Goal: Task Accomplishment & Management: Use online tool/utility

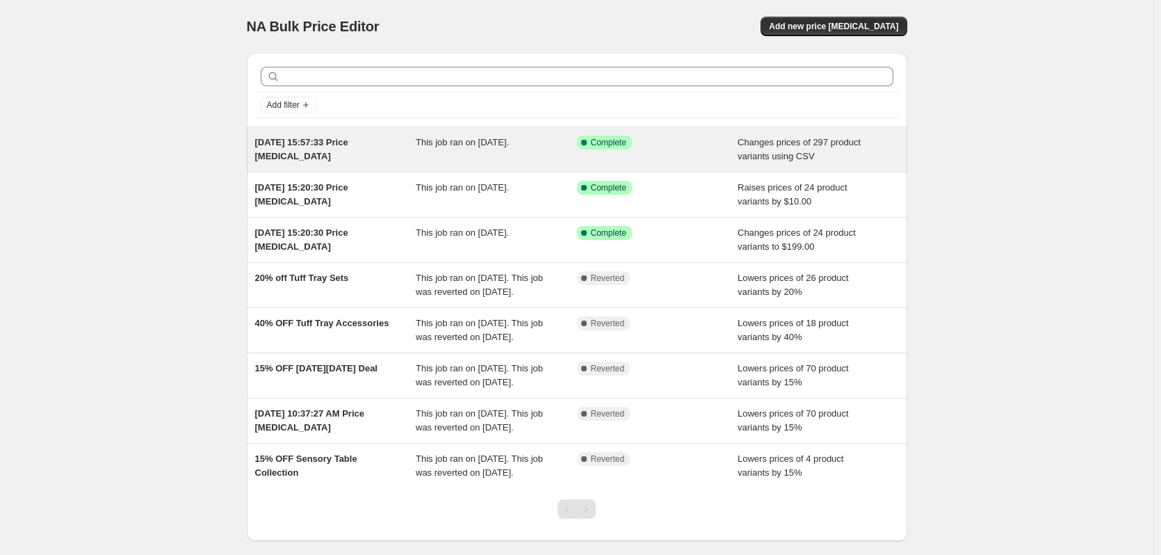
click at [314, 156] on div "[DATE] 15:57:33 Price [MEDICAL_DATA]" at bounding box center [335, 150] width 161 height 28
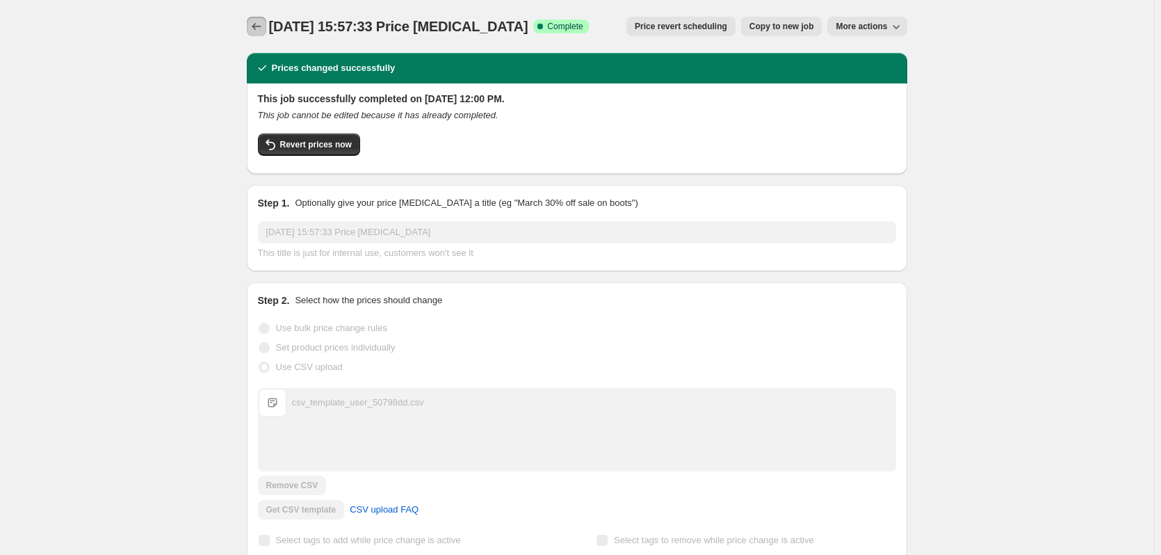
click at [251, 26] on button "Price change jobs" at bounding box center [256, 26] width 19 height 19
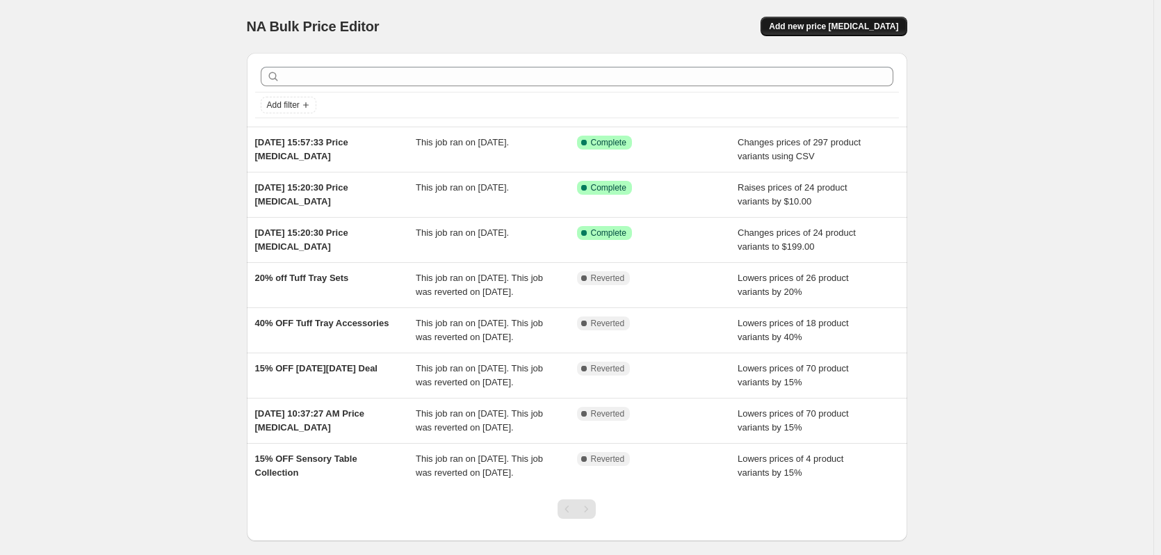
click at [868, 18] on button "Add new price [MEDICAL_DATA]" at bounding box center [834, 26] width 146 height 19
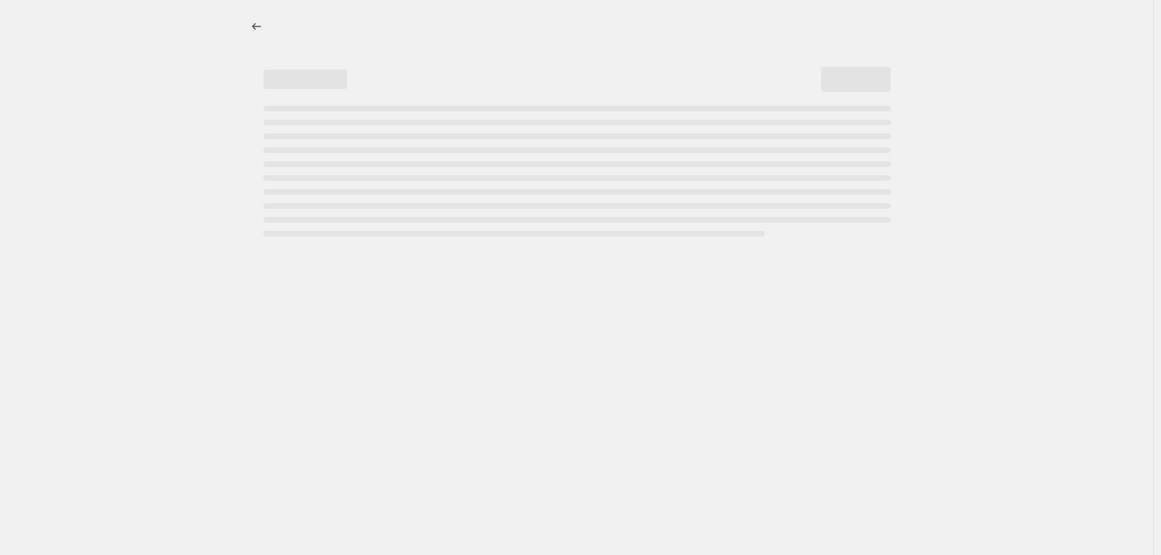
select select "percentage"
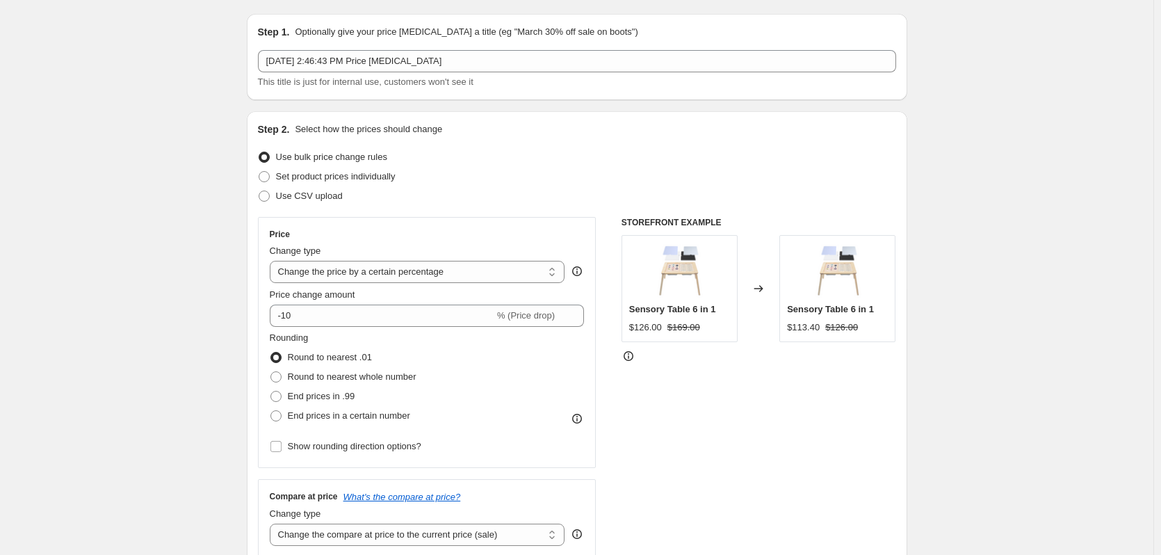
scroll to position [70, 0]
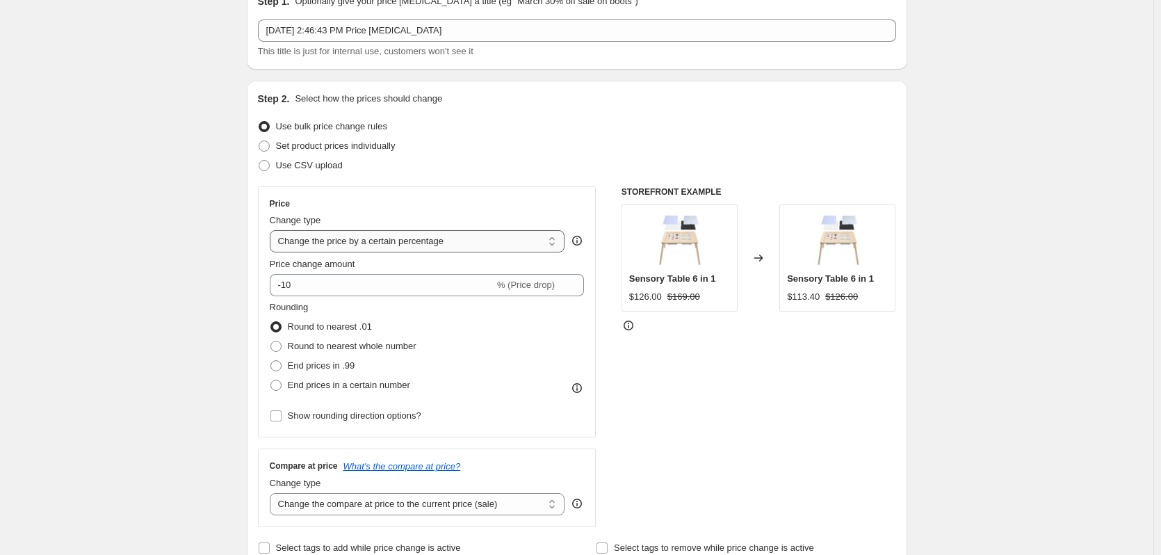
click at [366, 244] on select "Change the price to a certain amount Change the price by a certain amount Chang…" at bounding box center [417, 241] width 295 height 22
click at [273, 230] on select "Change the price to a certain amount Change the price by a certain amount Chang…" at bounding box center [417, 241] width 295 height 22
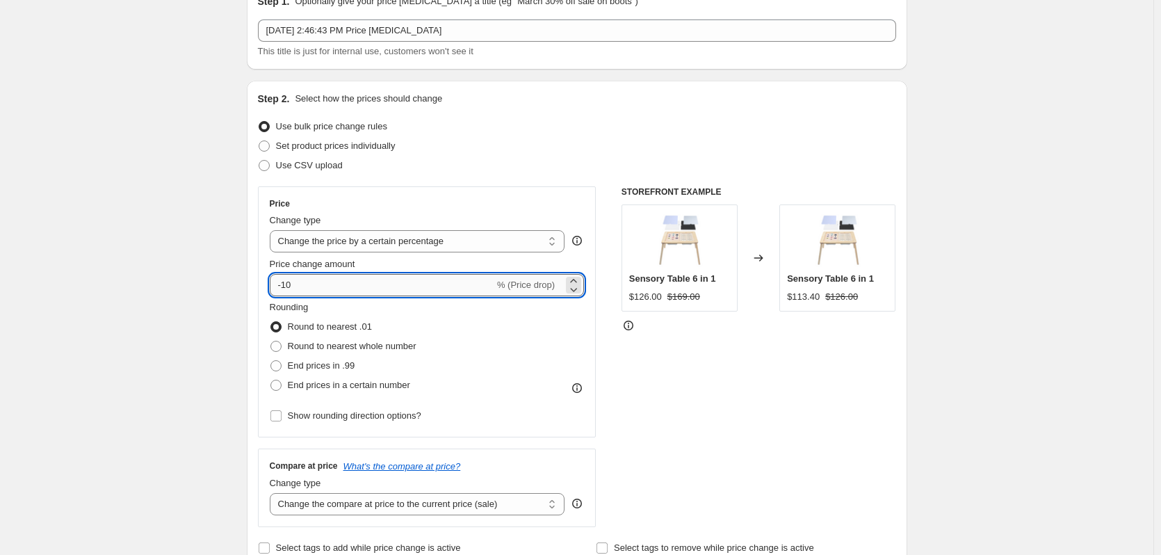
drag, startPoint x: 336, startPoint y: 291, endPoint x: 286, endPoint y: 289, distance: 50.8
click at [286, 289] on input "-10" at bounding box center [382, 285] width 225 height 22
type input "-20"
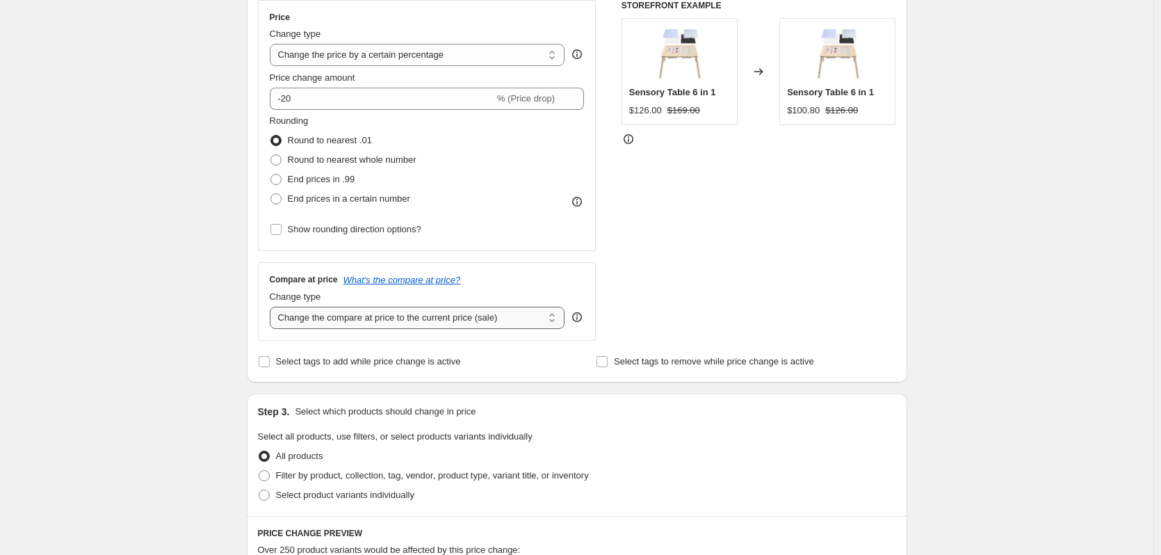
scroll to position [278, 0]
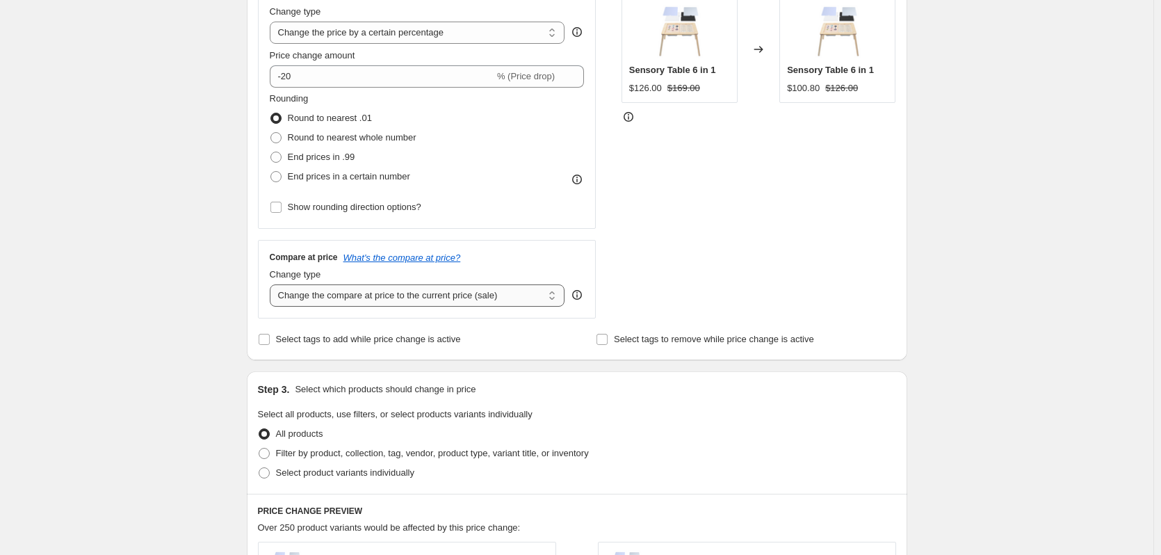
click at [494, 294] on select "Change the compare at price to the current price (sale) Change the compare at p…" at bounding box center [417, 295] width 295 height 22
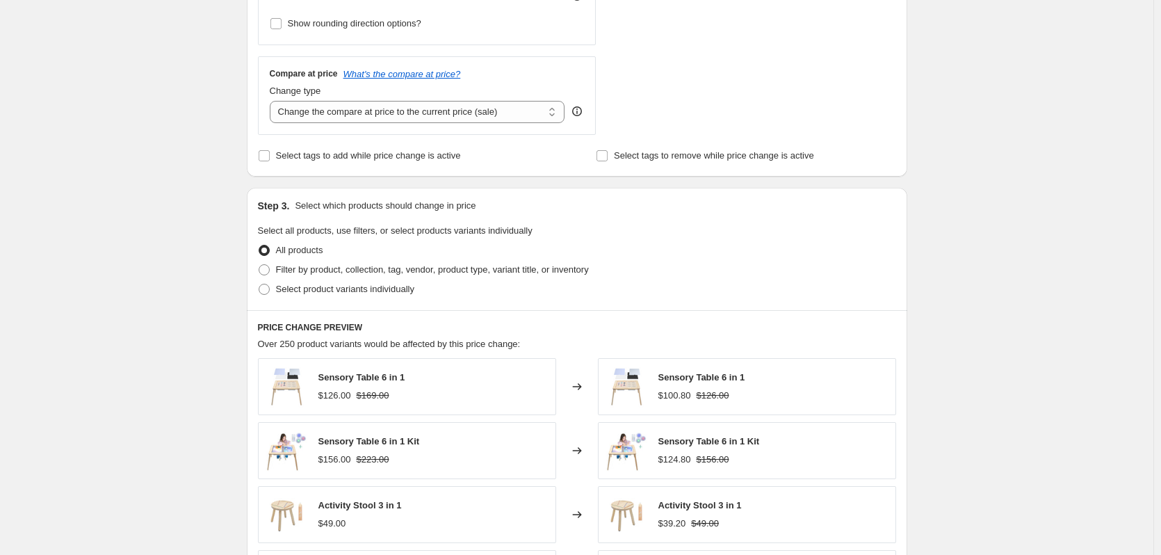
scroll to position [487, 0]
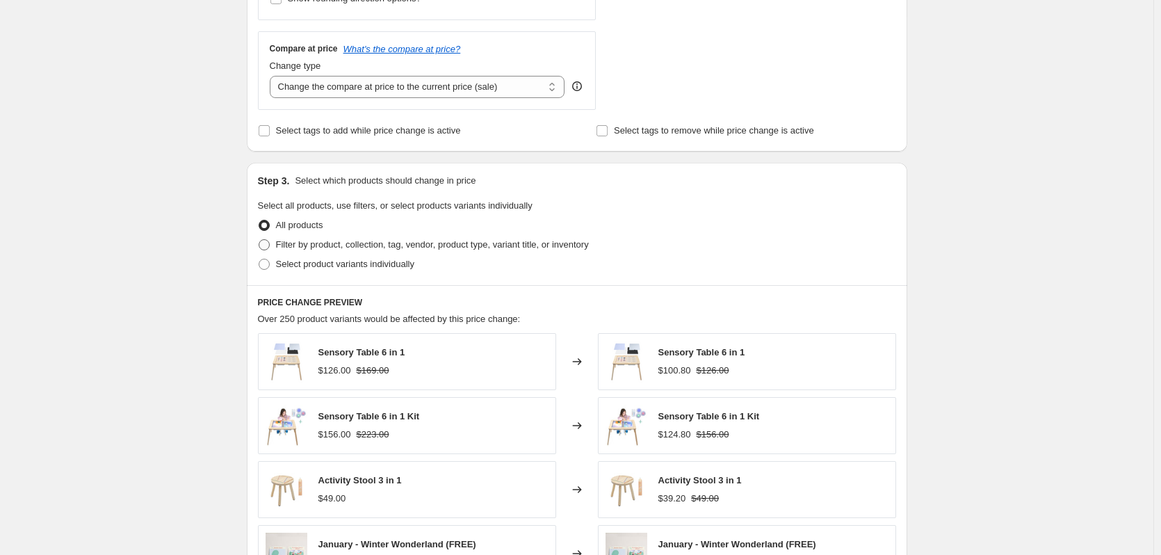
click at [351, 250] on span "Filter by product, collection, tag, vendor, product type, variant title, or inv…" at bounding box center [432, 244] width 313 height 10
click at [259, 240] on input "Filter by product, collection, tag, vendor, product type, variant title, or inv…" at bounding box center [259, 239] width 1 height 1
radio input "true"
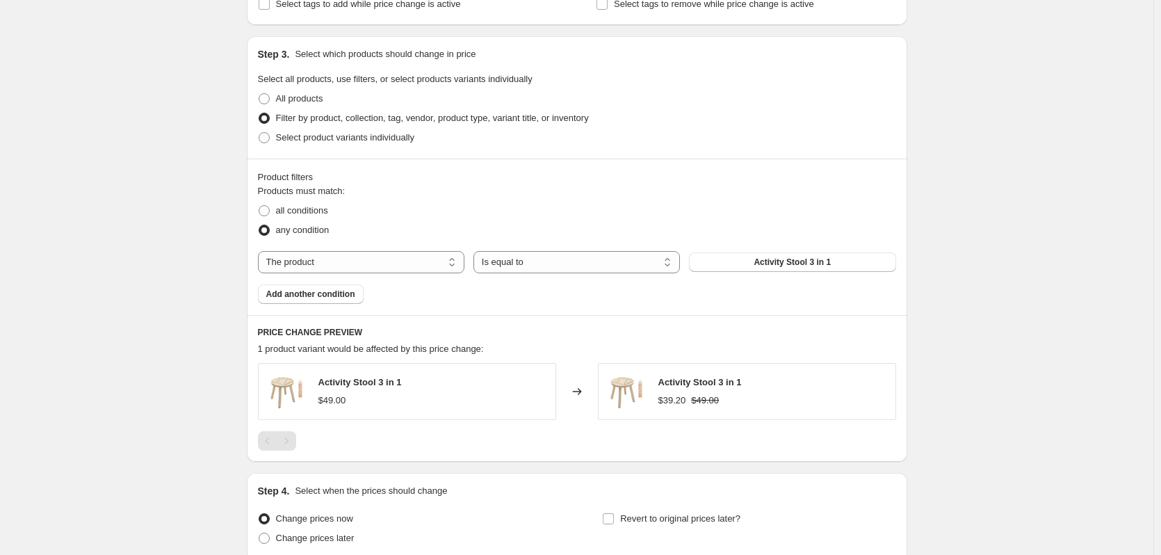
scroll to position [626, 0]
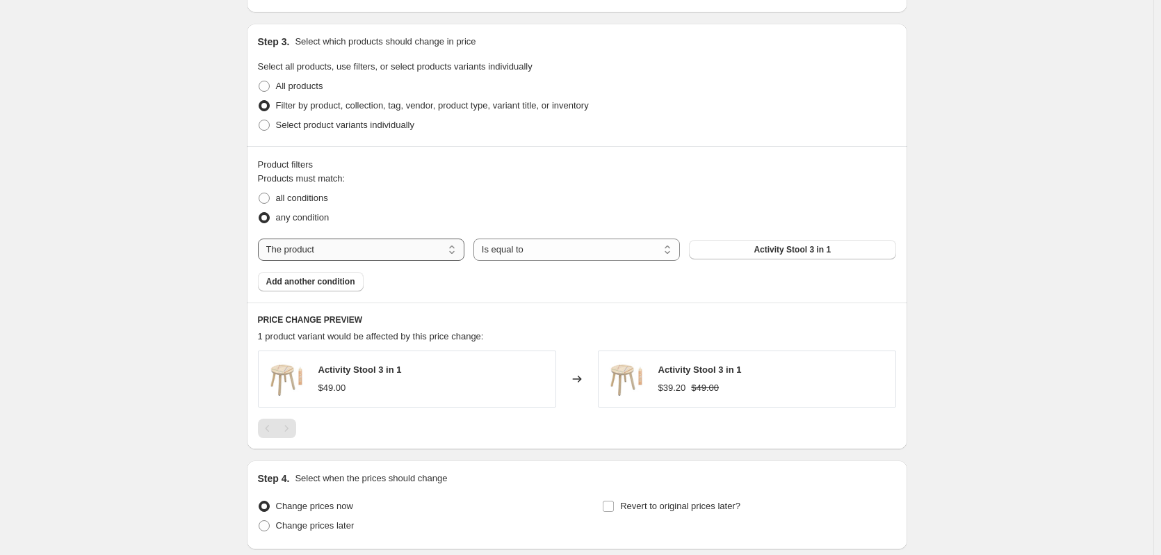
drag, startPoint x: 384, startPoint y: 249, endPoint x: 396, endPoint y: 250, distance: 11.1
click at [384, 249] on select "The product The product's collection The product's tag The product's vendor The…" at bounding box center [361, 249] width 206 height 22
click at [396, 250] on select "The product The product's collection The product's tag The product's vendor The…" at bounding box center [361, 249] width 206 height 22
click at [229, 241] on div "Create new price [MEDICAL_DATA]. This page is ready Create new price [MEDICAL_D…" at bounding box center [576, 19] width 1153 height 1290
click at [380, 254] on select "The product The product's collection The product's tag The product's vendor The…" at bounding box center [361, 249] width 206 height 22
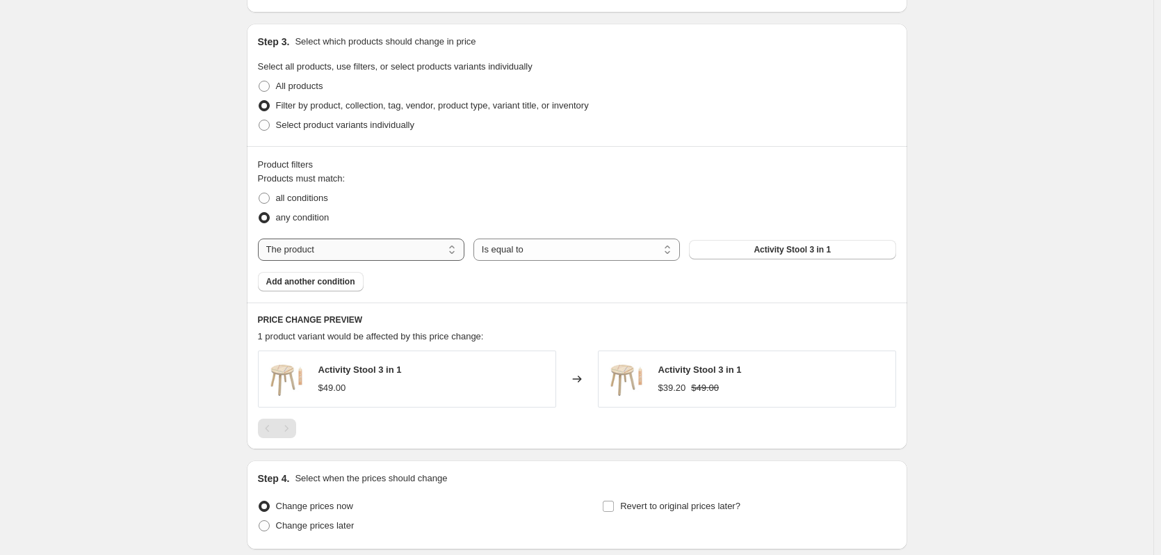
select select "collection"
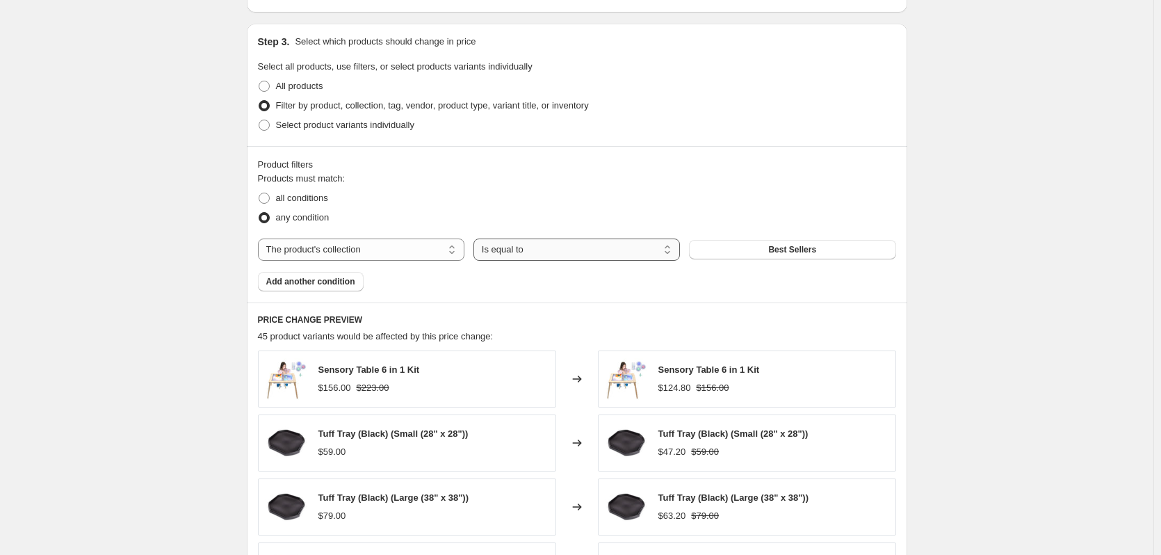
click at [610, 247] on select "Is equal to Is not equal to" at bounding box center [576, 249] width 206 height 22
click at [476, 238] on select "Is equal to Is not equal to" at bounding box center [576, 249] width 206 height 22
click at [821, 235] on div "Products must match: all conditions any condition The product The product's col…" at bounding box center [577, 232] width 638 height 120
click at [813, 247] on span "Best Sellers" at bounding box center [792, 249] width 48 height 11
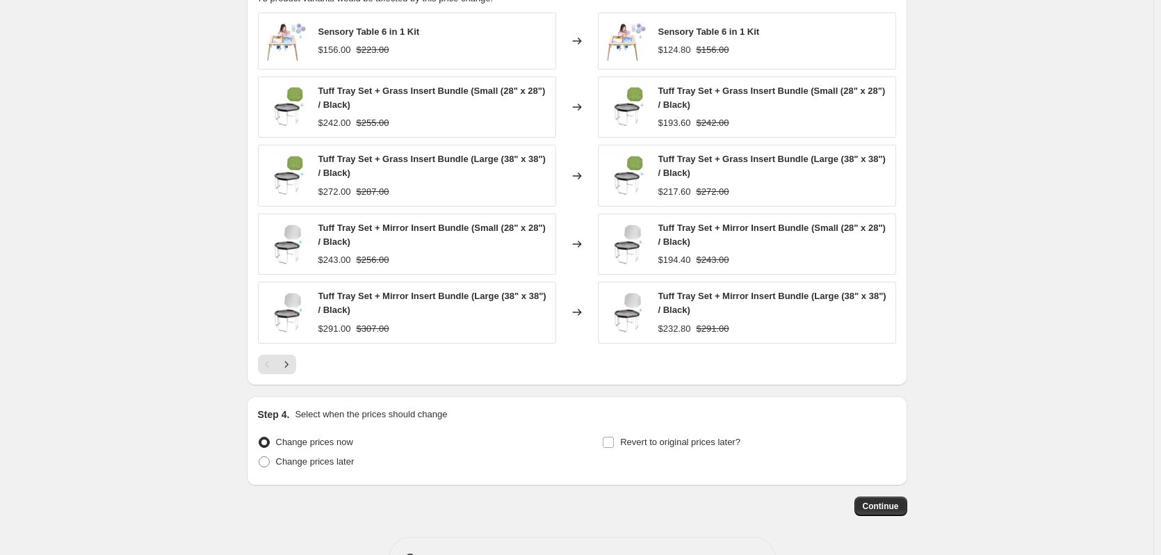
scroll to position [941, 0]
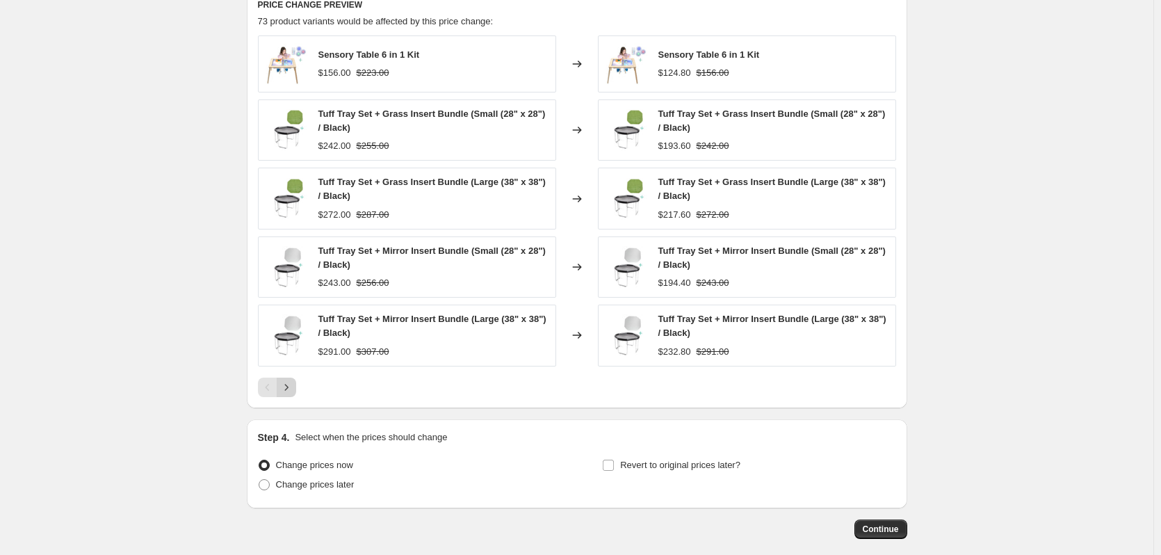
click at [289, 387] on icon "Next" at bounding box center [286, 387] width 14 height 14
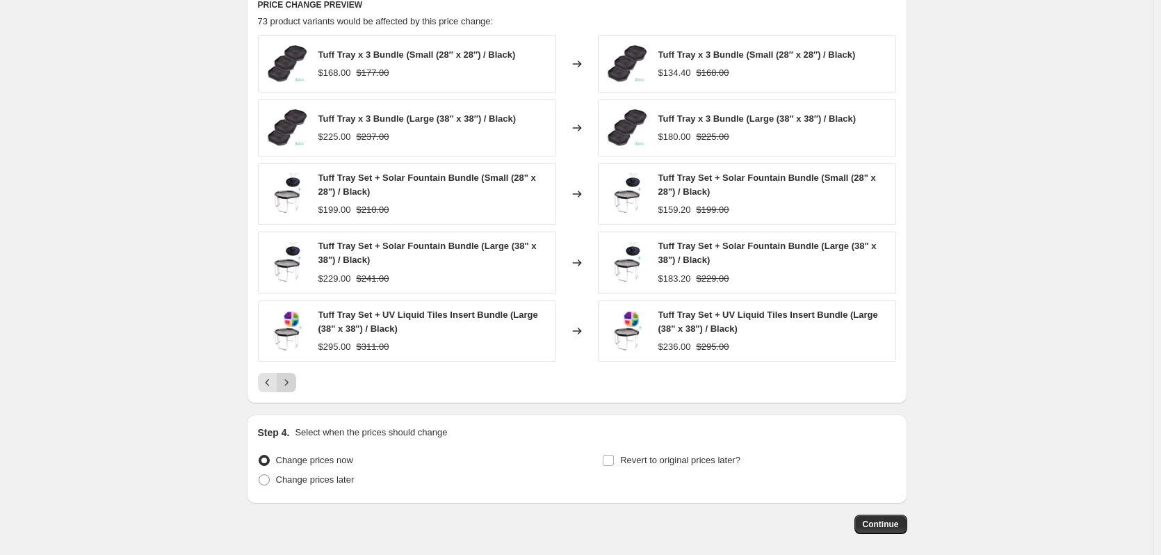
click at [289, 387] on icon "Next" at bounding box center [286, 382] width 14 height 14
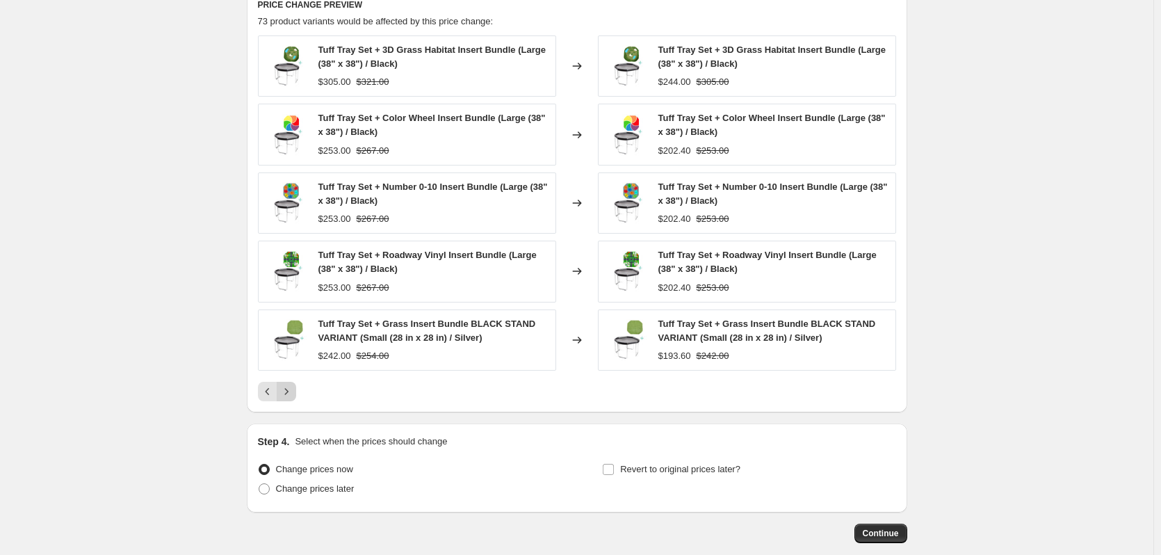
click at [289, 387] on icon "Next" at bounding box center [286, 391] width 14 height 14
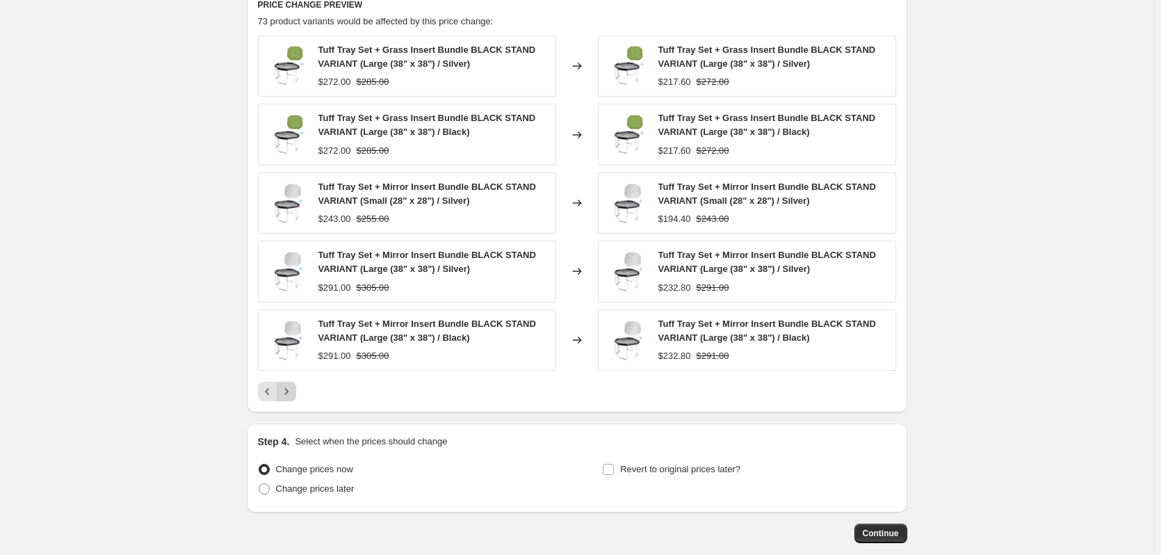
click at [289, 387] on icon "Next" at bounding box center [286, 391] width 14 height 14
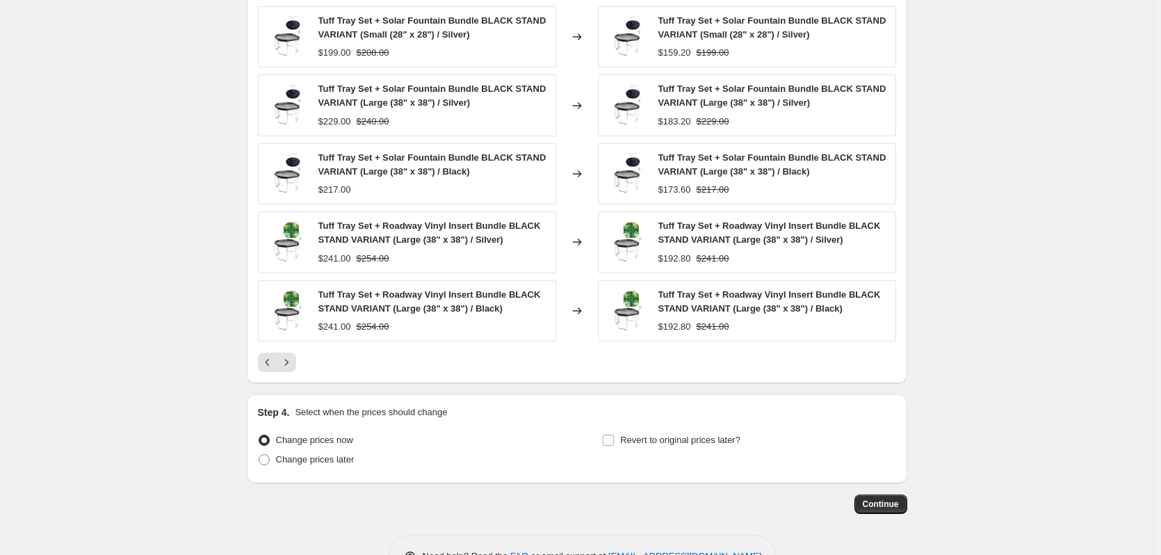
scroll to position [992, 0]
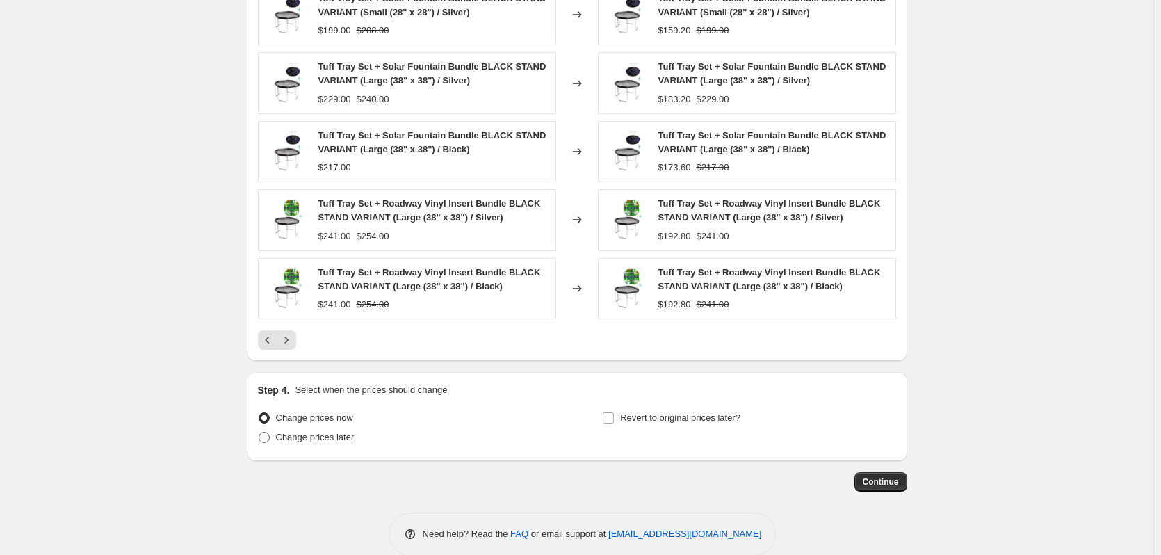
click at [330, 444] on span "Change prices later" at bounding box center [315, 437] width 79 height 14
click at [259, 432] on input "Change prices later" at bounding box center [259, 432] width 1 height 1
radio input "true"
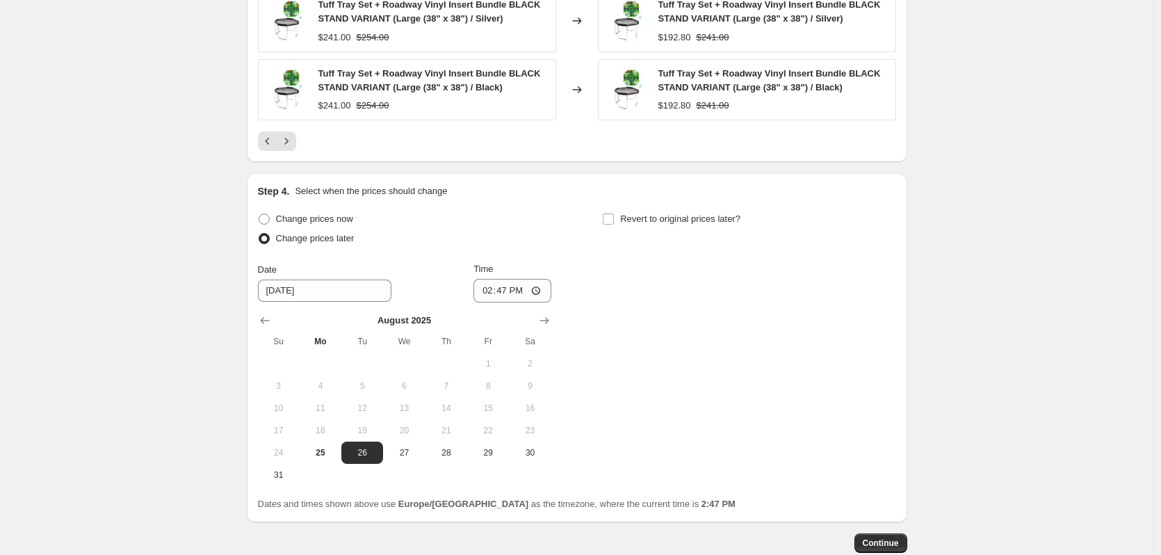
scroll to position [1201, 0]
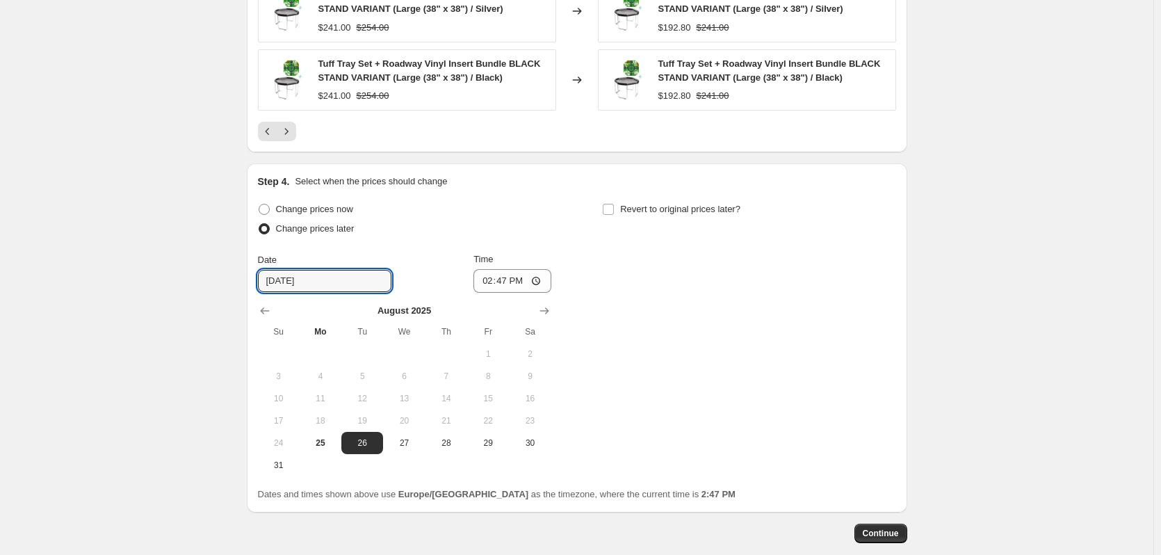
drag, startPoint x: 338, startPoint y: 275, endPoint x: 230, endPoint y: 279, distance: 107.8
click at [289, 268] on div "Date [DATE]" at bounding box center [324, 272] width 133 height 39
click at [314, 206] on span "Change prices now" at bounding box center [314, 209] width 77 height 10
click at [259, 204] on input "Change prices now" at bounding box center [259, 204] width 1 height 1
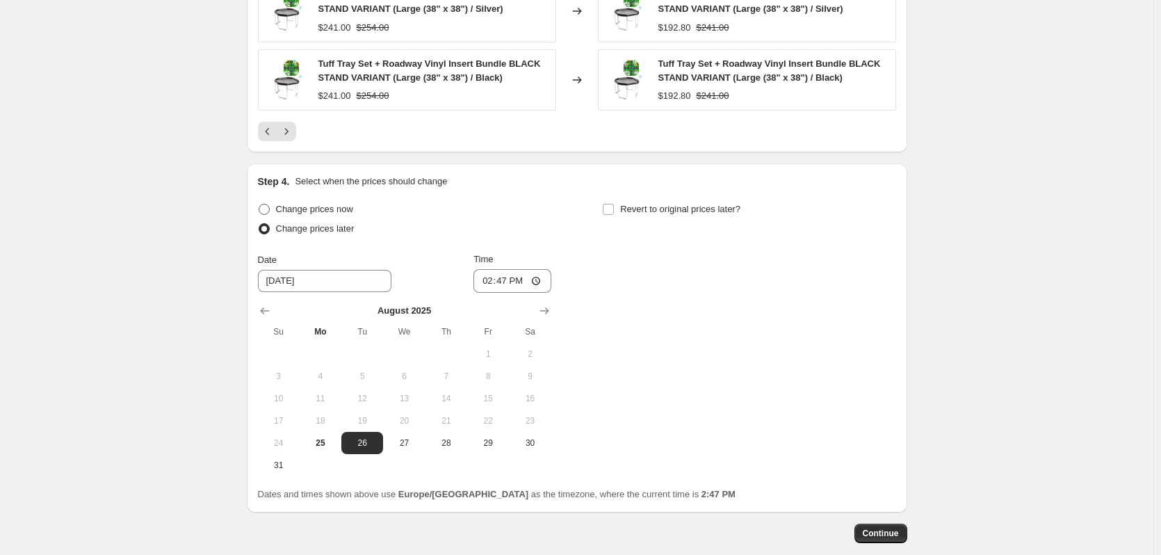
radio input "true"
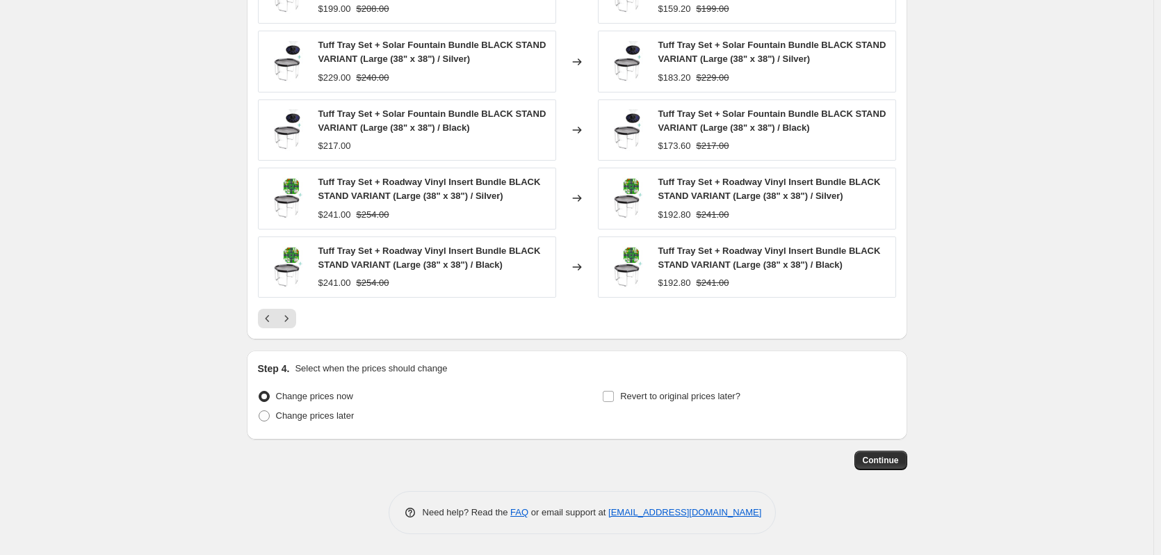
scroll to position [1014, 0]
click at [693, 393] on span "Revert to original prices later?" at bounding box center [680, 396] width 120 height 10
click at [614, 393] on input "Revert to original prices later?" at bounding box center [608, 396] width 11 height 11
checkbox input "true"
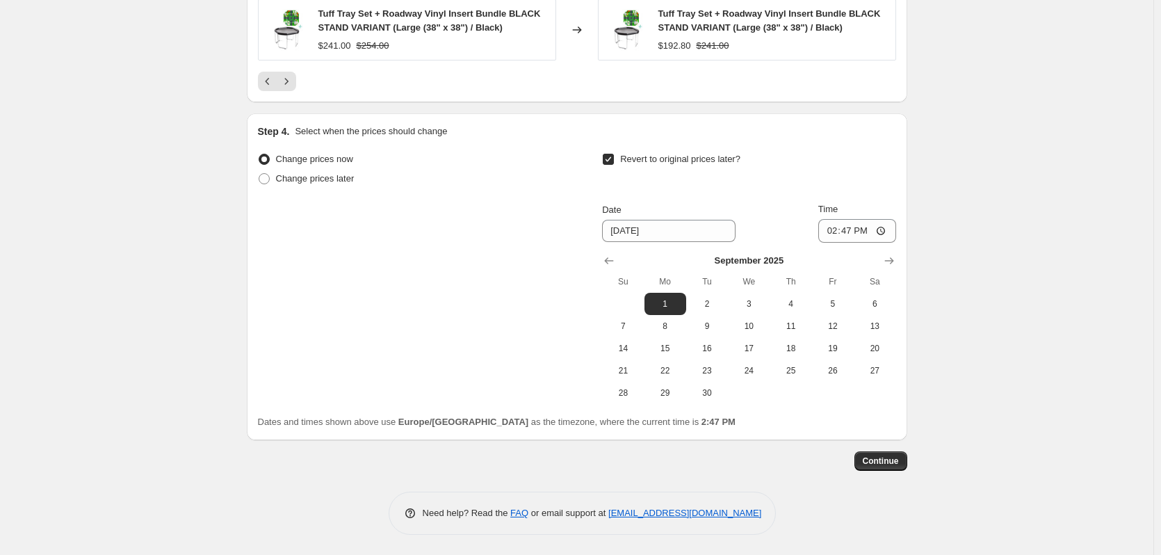
scroll to position [1252, 0]
click at [317, 185] on label "Change prices later" at bounding box center [306, 177] width 97 height 19
click at [259, 173] on input "Change prices later" at bounding box center [259, 172] width 1 height 1
radio input "true"
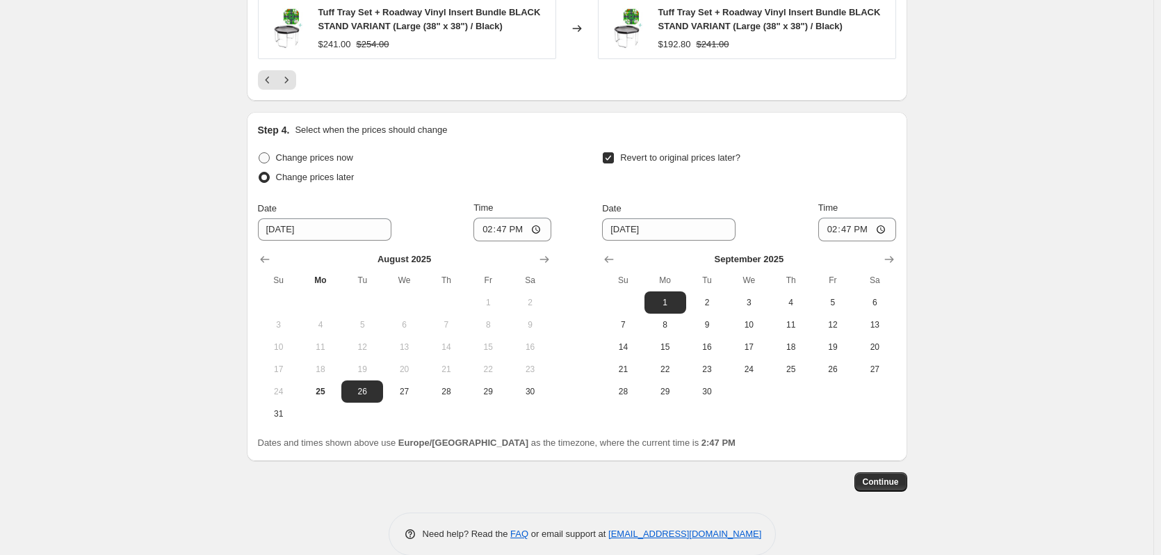
click at [322, 159] on span "Change prices now" at bounding box center [314, 157] width 77 height 10
click at [291, 163] on span "Change prices now" at bounding box center [314, 157] width 77 height 10
click at [259, 153] on input "Change prices now" at bounding box center [259, 152] width 1 height 1
radio input "true"
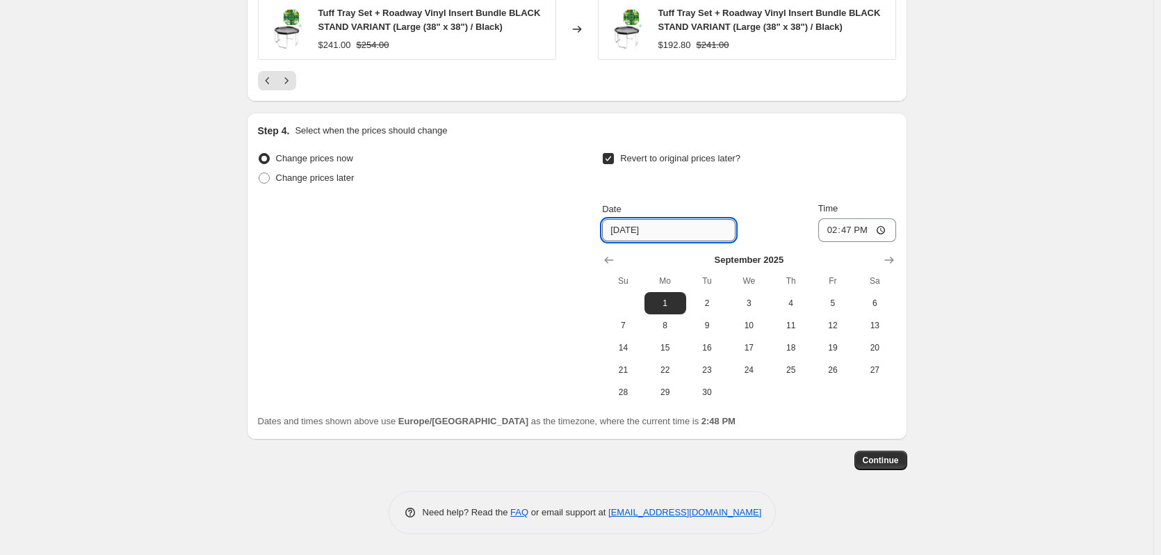
click at [631, 228] on input "[DATE]" at bounding box center [668, 230] width 133 height 22
click at [715, 304] on span "2" at bounding box center [707, 303] width 31 height 11
type input "[DATE]"
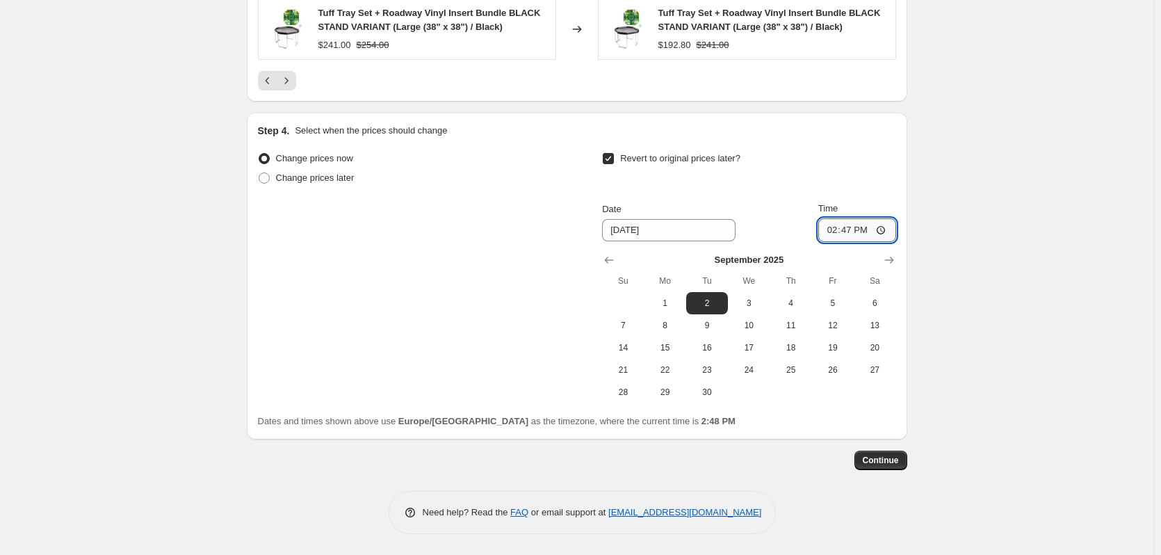
click at [894, 220] on input "14:47" at bounding box center [857, 230] width 78 height 24
click at [892, 225] on input "14:47" at bounding box center [857, 230] width 78 height 24
click at [886, 228] on input "14:47" at bounding box center [857, 230] width 78 height 24
type input "00:01"
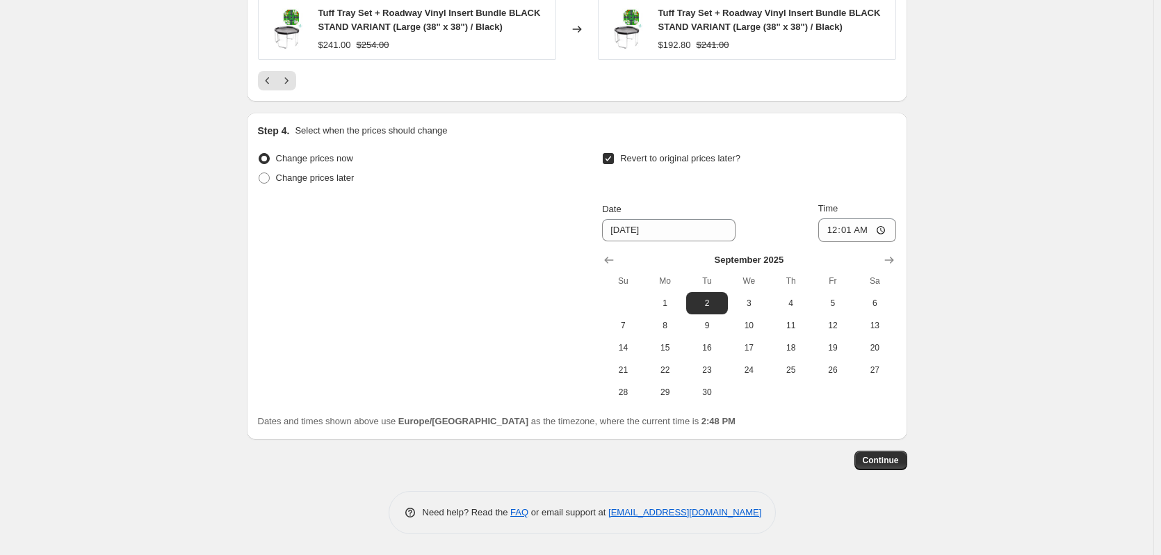
drag, startPoint x: 142, startPoint y: 23, endPoint x: 152, endPoint y: 240, distance: 217.2
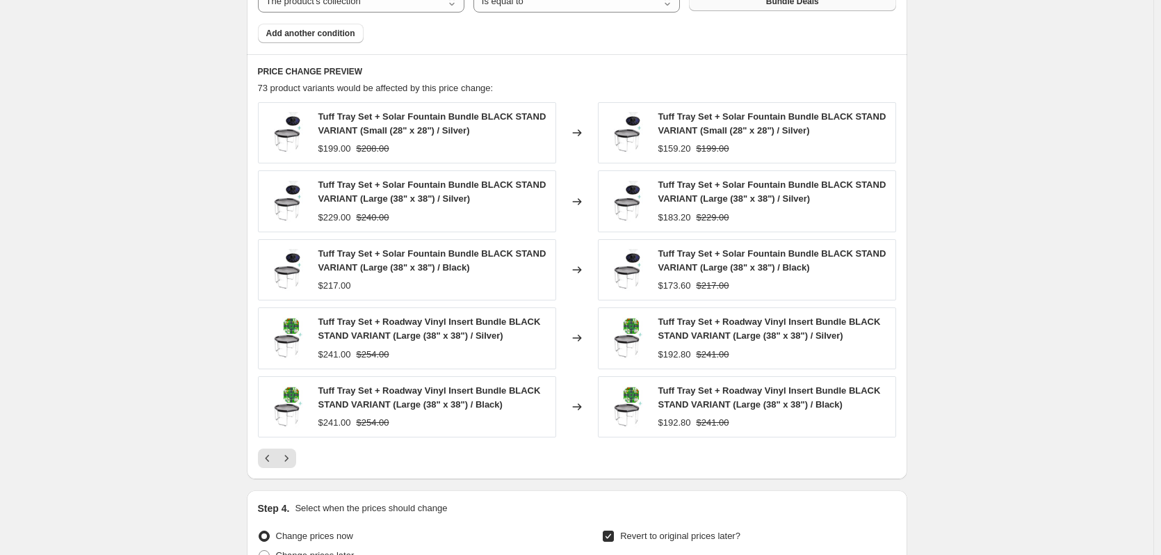
scroll to position [904, 0]
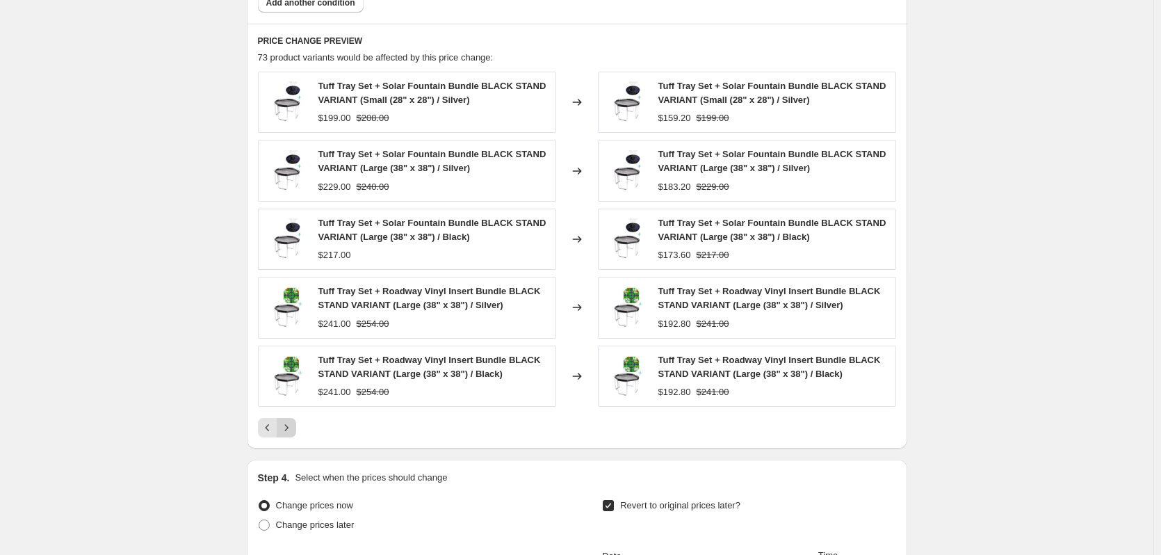
click at [286, 432] on icon "Next" at bounding box center [286, 428] width 14 height 14
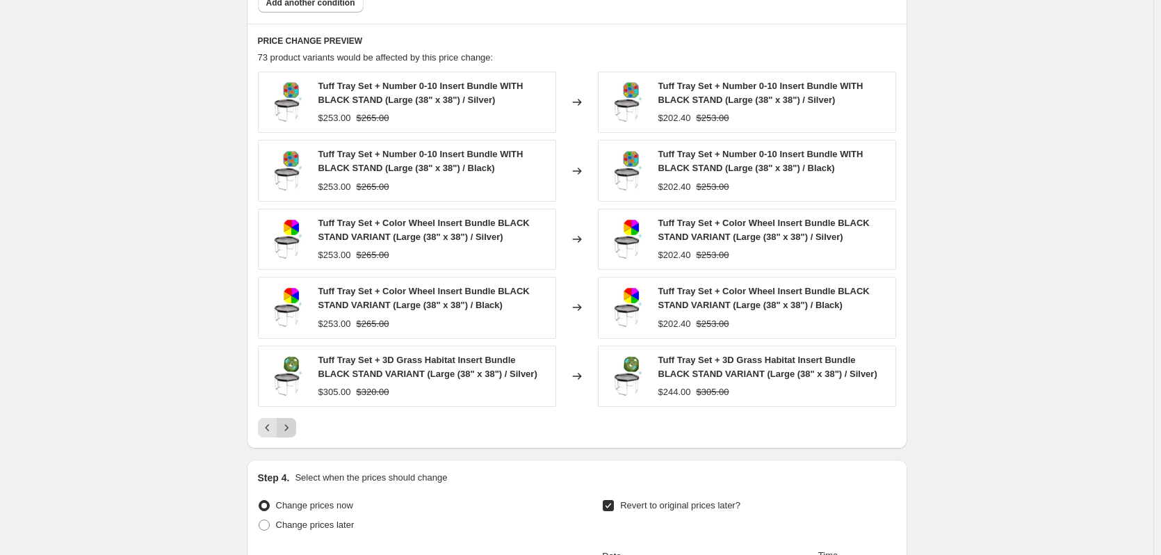
click at [290, 428] on icon "Next" at bounding box center [286, 428] width 14 height 14
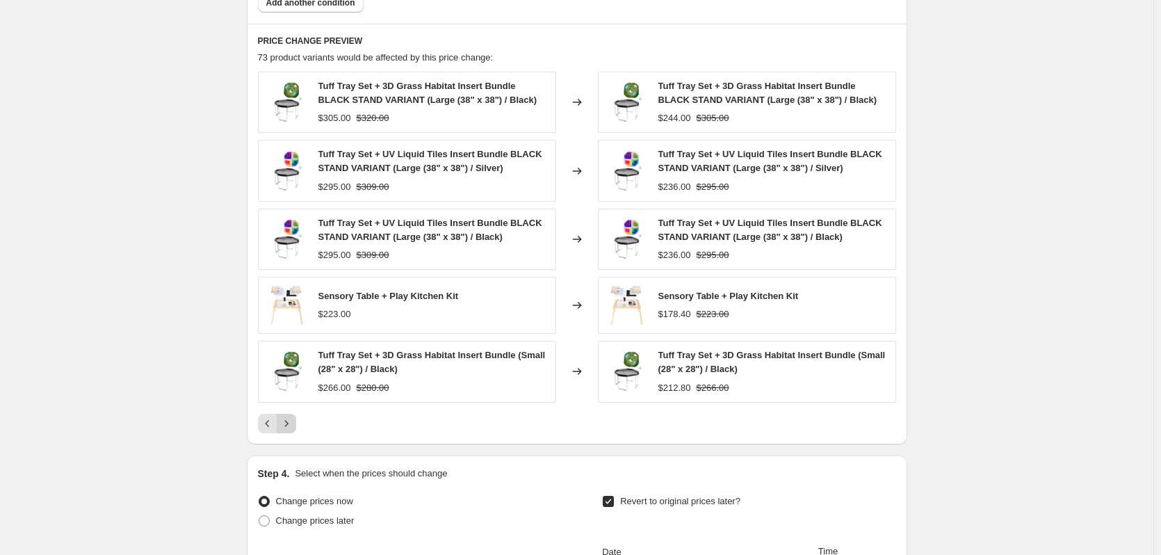
click at [290, 428] on icon "Next" at bounding box center [286, 423] width 14 height 14
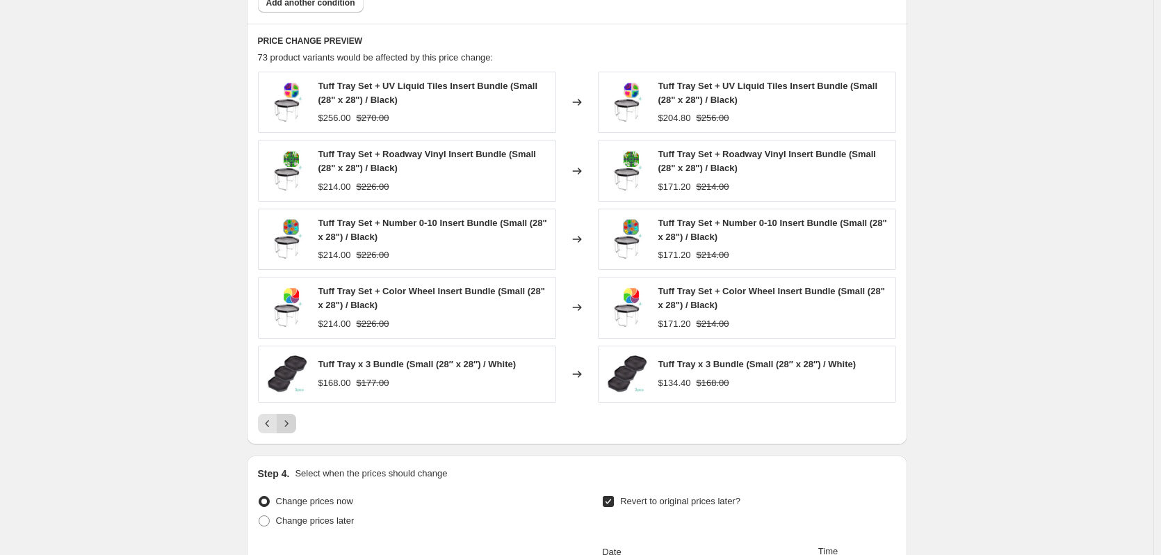
click at [290, 428] on icon "Next" at bounding box center [286, 423] width 14 height 14
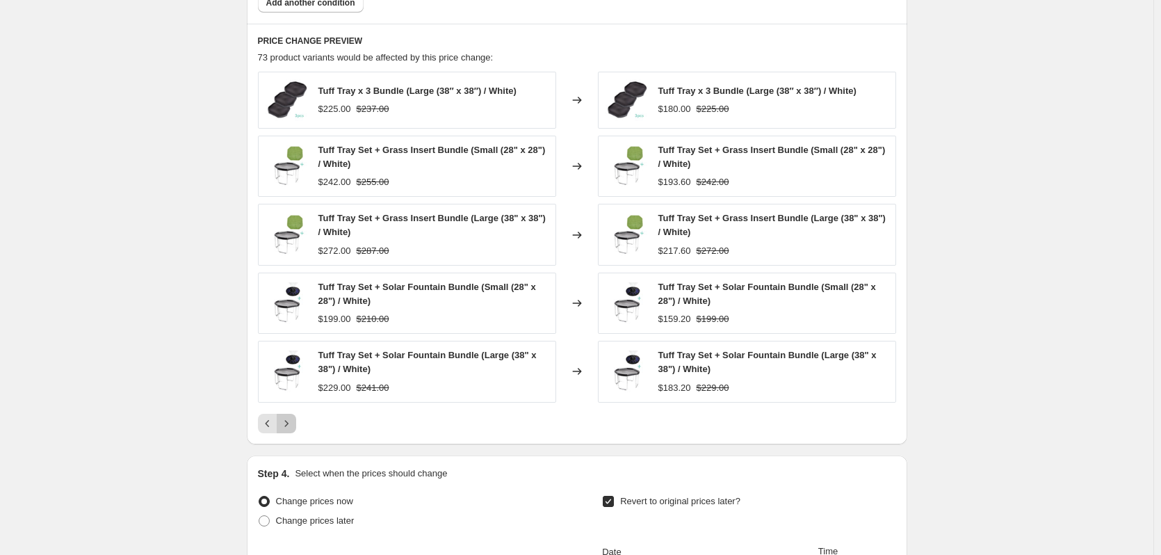
click at [290, 428] on icon "Next" at bounding box center [286, 423] width 14 height 14
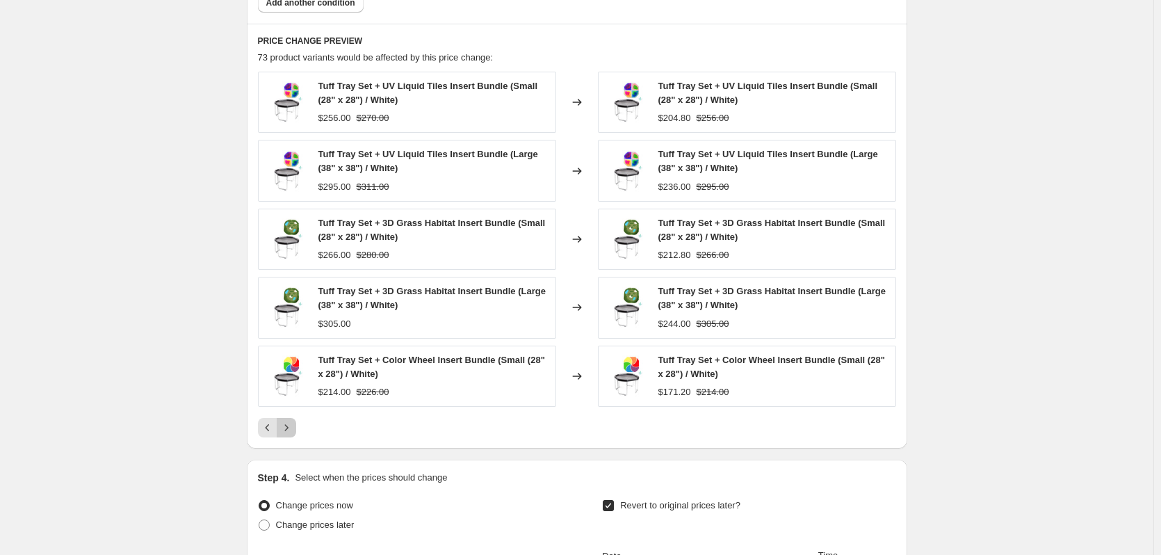
click at [290, 428] on icon "Next" at bounding box center [286, 428] width 14 height 14
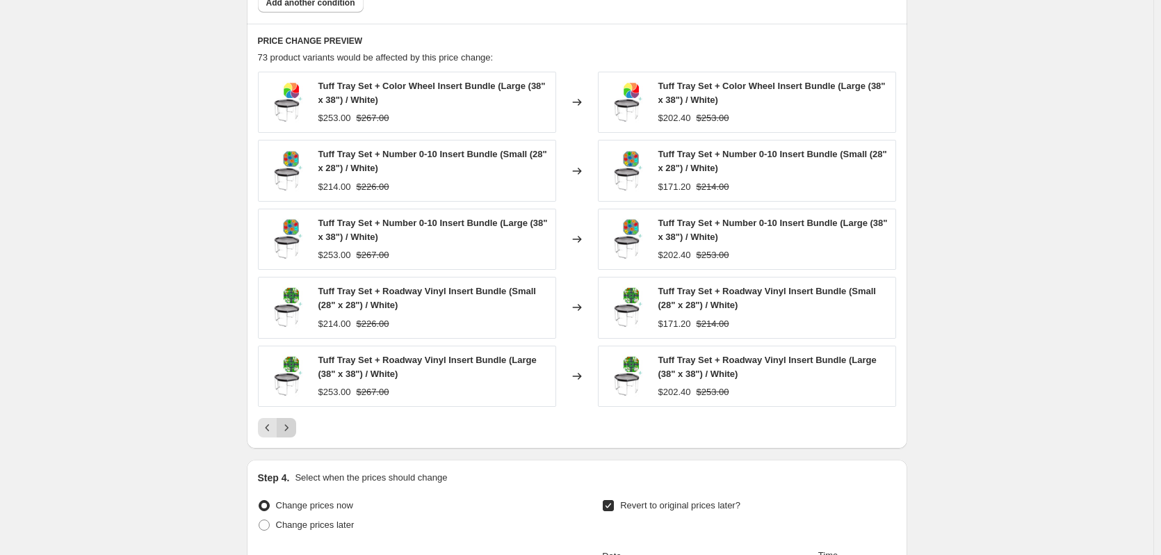
click at [290, 428] on icon "Next" at bounding box center [286, 428] width 14 height 14
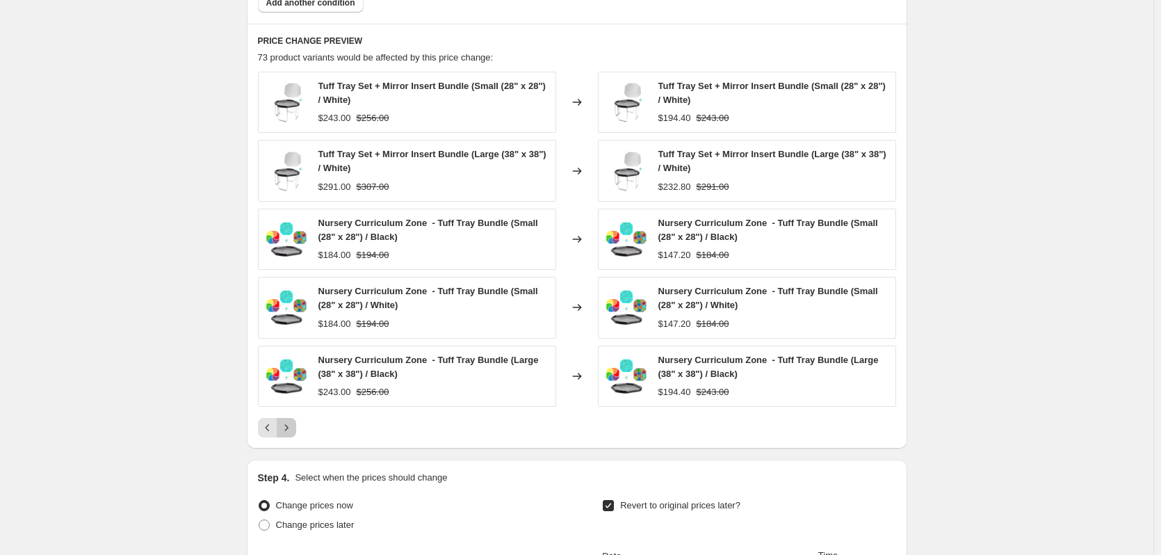
click at [291, 428] on icon "Next" at bounding box center [286, 428] width 14 height 14
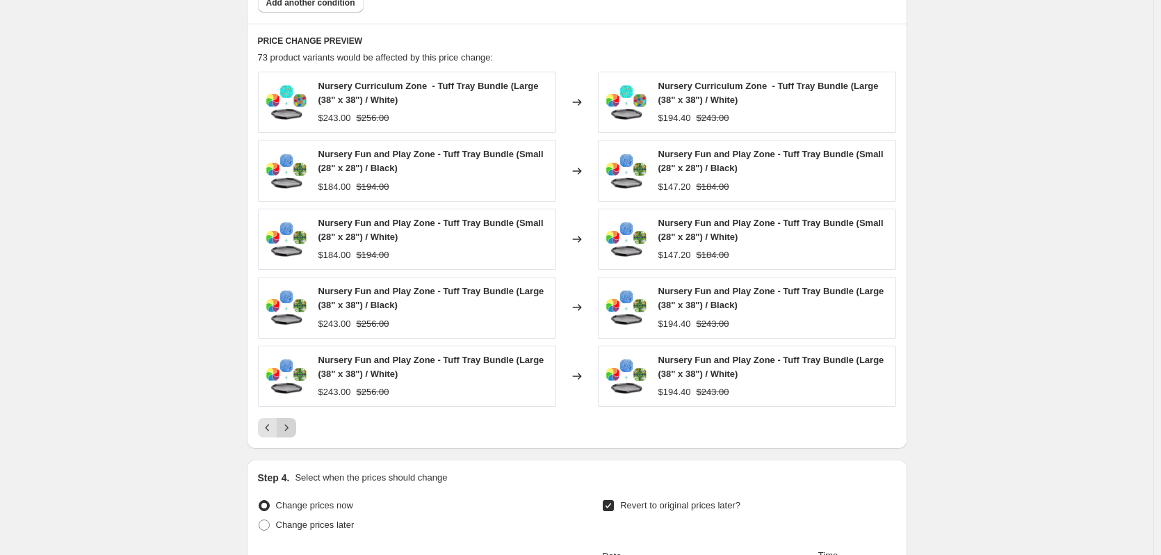
click at [291, 428] on icon "Next" at bounding box center [286, 428] width 14 height 14
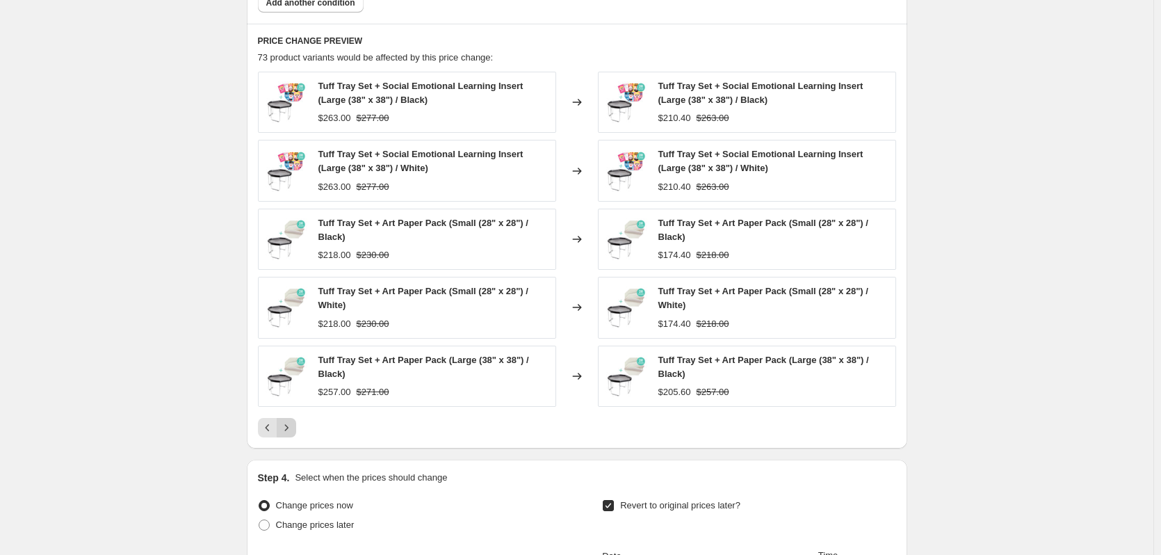
click at [291, 428] on icon "Next" at bounding box center [286, 428] width 14 height 14
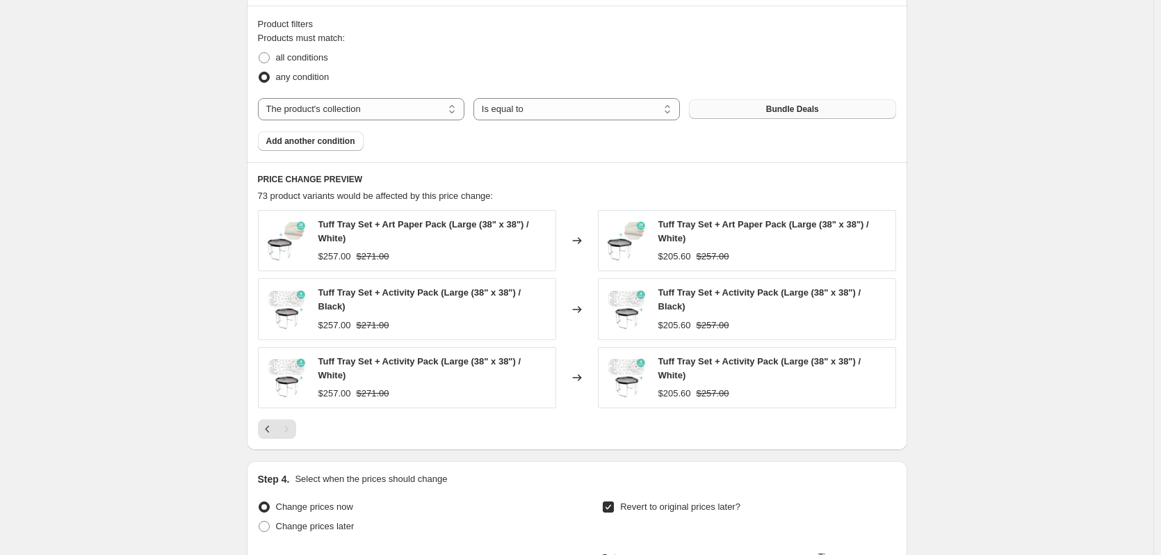
scroll to position [696, 0]
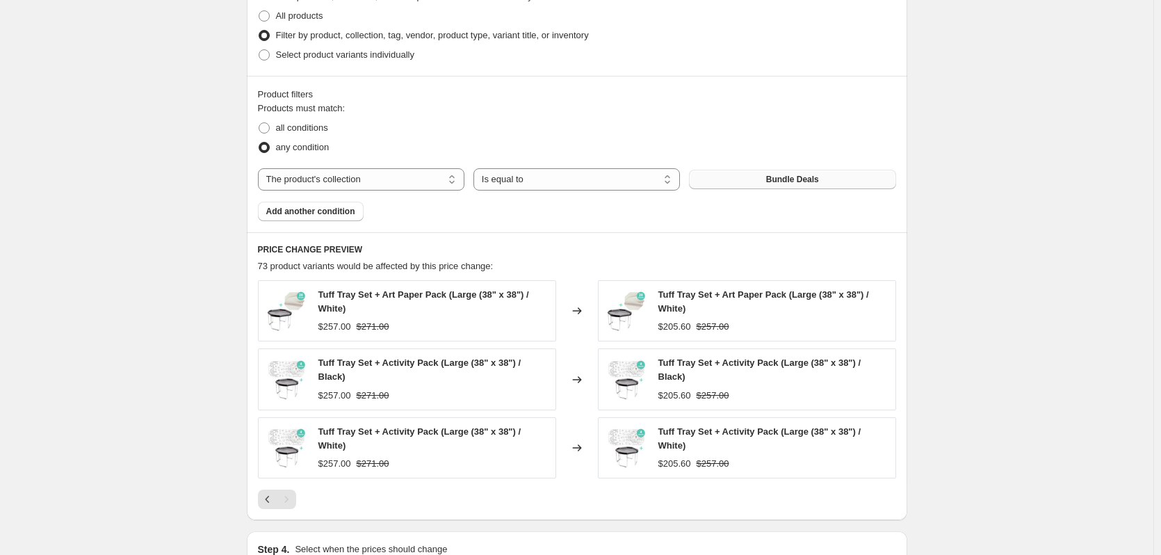
click at [282, 494] on div "Pagination" at bounding box center [286, 498] width 19 height 19
click at [277, 494] on button "Previous" at bounding box center [267, 498] width 19 height 19
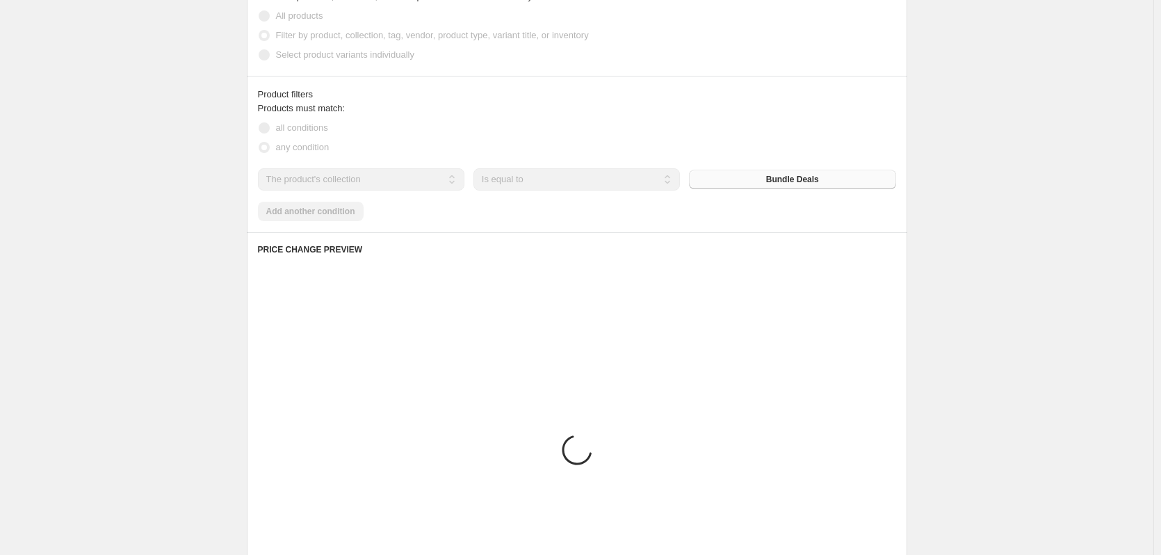
click at [277, 495] on img at bounding box center [287, 501] width 42 height 42
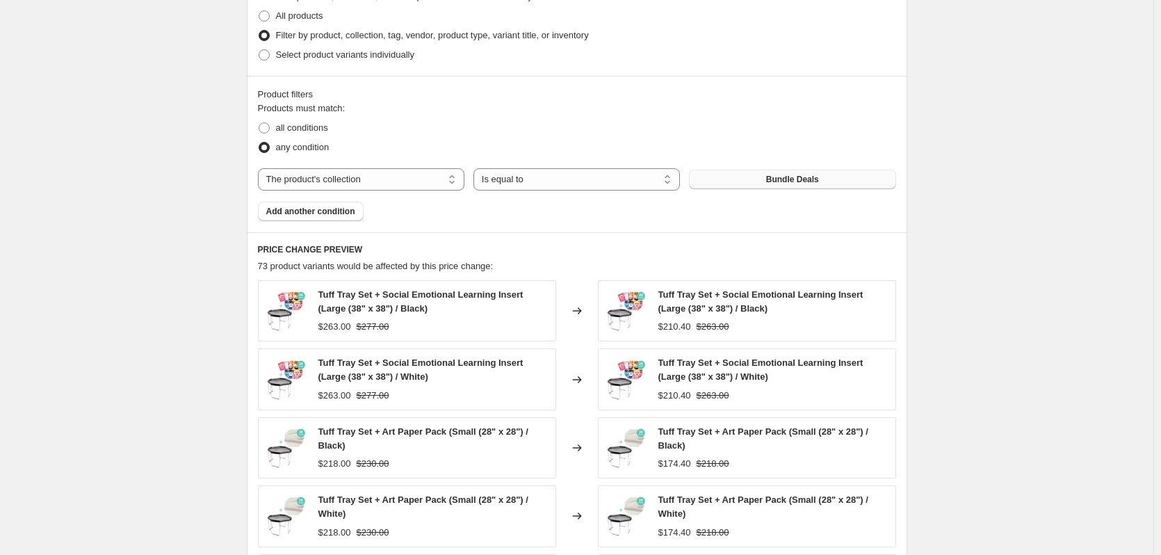
click at [277, 492] on div "Tuff Tray Set + Art Paper Pack (Small (28" x 28") / White) $218.00 $230.00" at bounding box center [407, 515] width 298 height 61
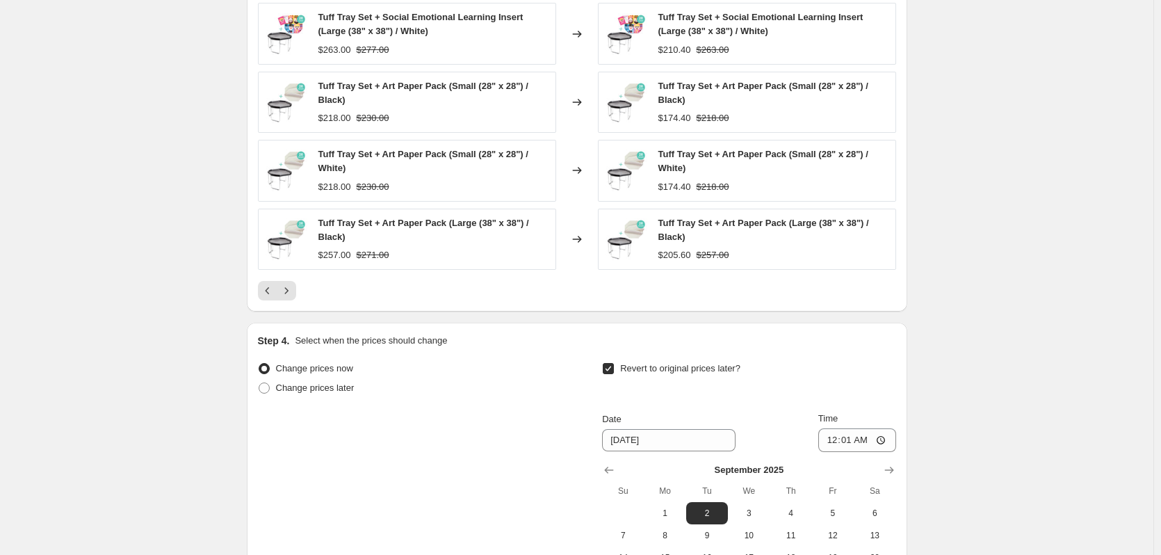
scroll to position [1252, 0]
